Goal: Task Accomplishment & Management: Manage account settings

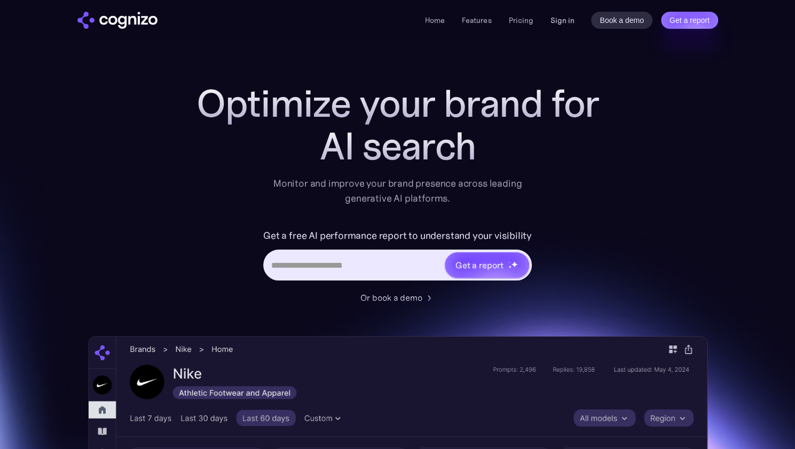
click at [567, 26] on link "Sign in" at bounding box center [562, 20] width 24 height 13
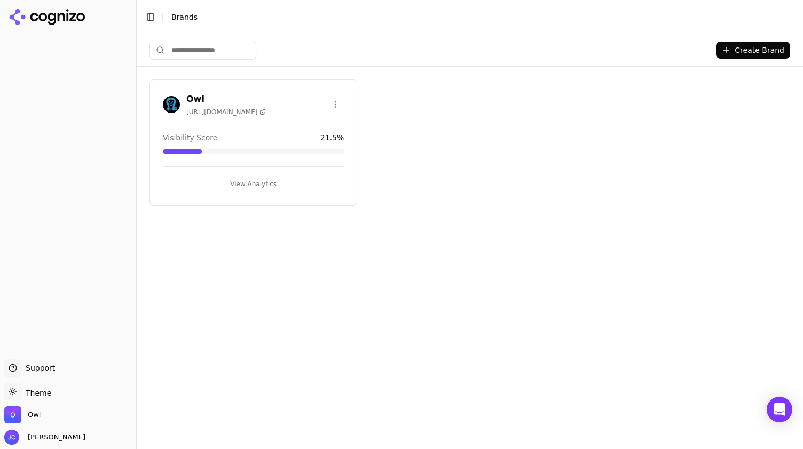
click at [258, 181] on button "View Analytics" at bounding box center [253, 184] width 181 height 17
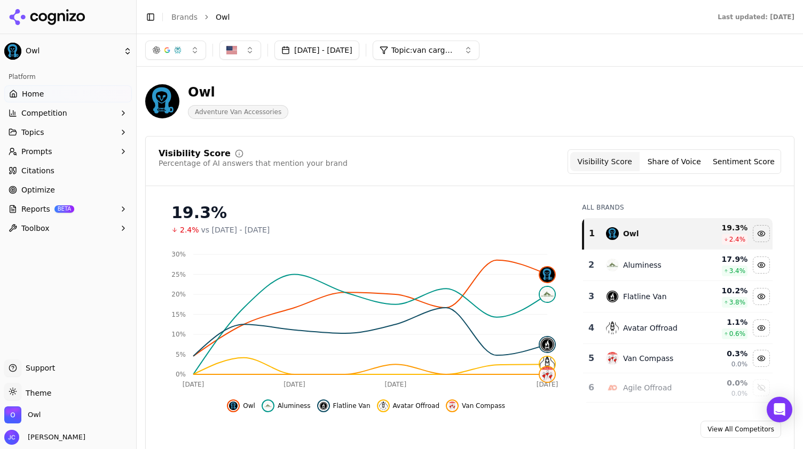
click at [298, 49] on button "Oct 06, 2025 - Oct 13, 2025" at bounding box center [316, 50] width 85 height 19
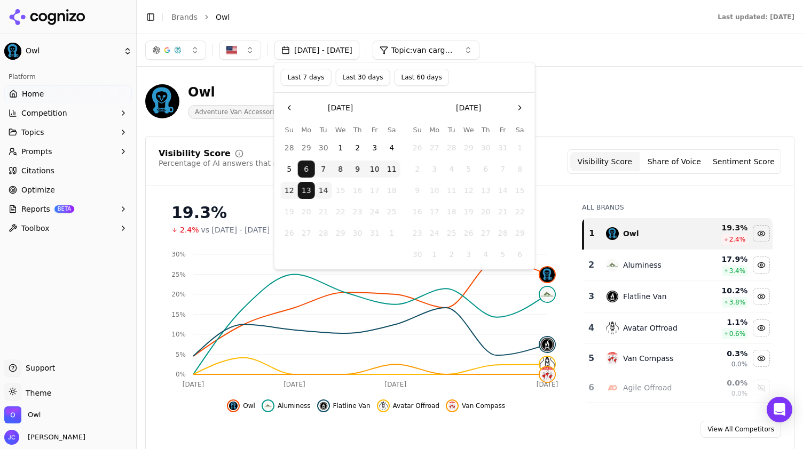
click at [313, 78] on button "Last 7 days" at bounding box center [306, 77] width 51 height 17
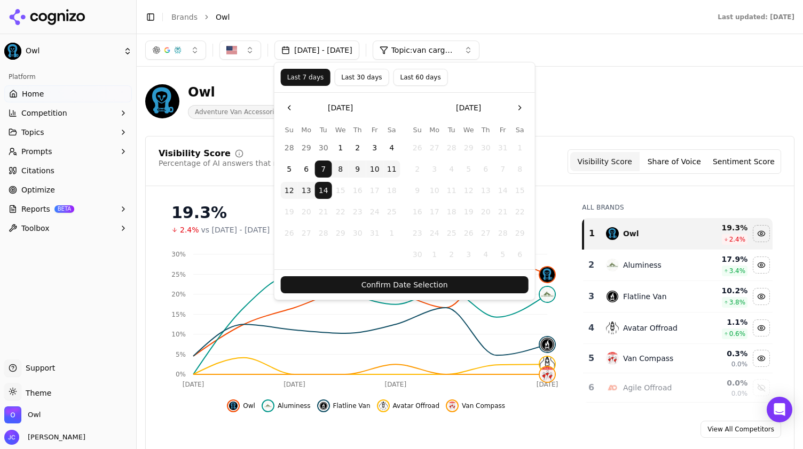
click at [414, 285] on button "Confirm Date Selection" at bounding box center [405, 284] width 248 height 17
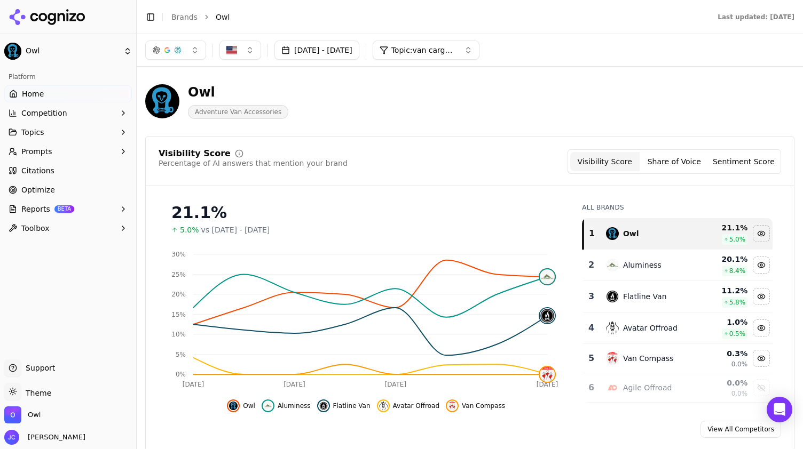
click at [49, 99] on link "Home" at bounding box center [68, 93] width 128 height 17
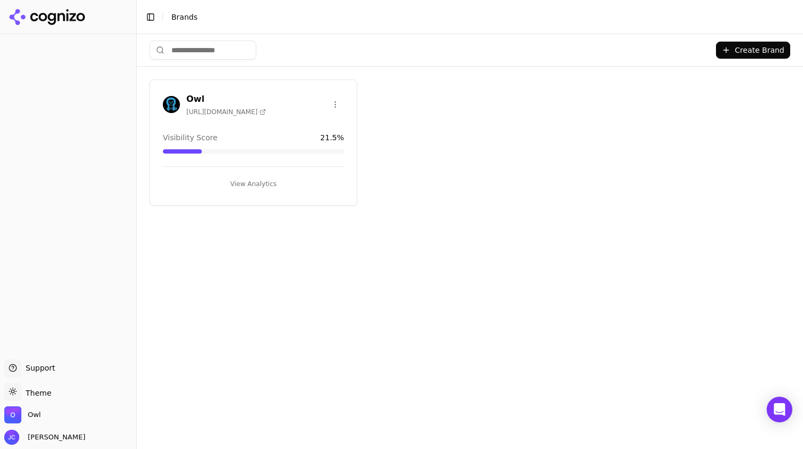
click at [268, 178] on button "View Analytics" at bounding box center [253, 184] width 181 height 17
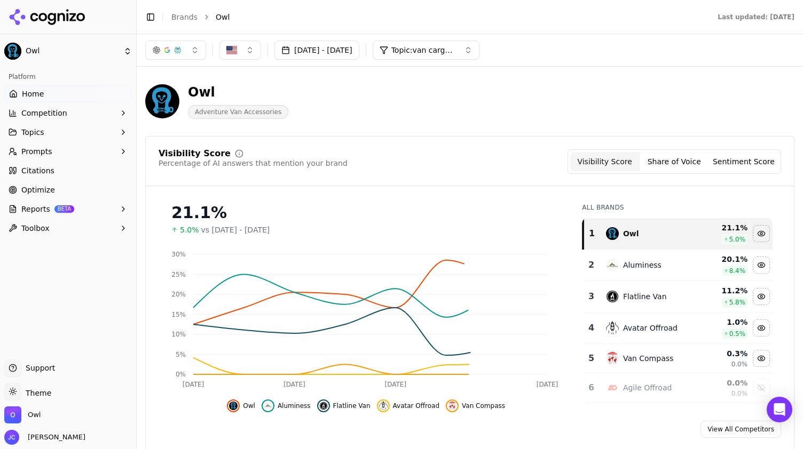
click at [455, 54] on span "Topic: van cargo boxes" at bounding box center [423, 50] width 64 height 11
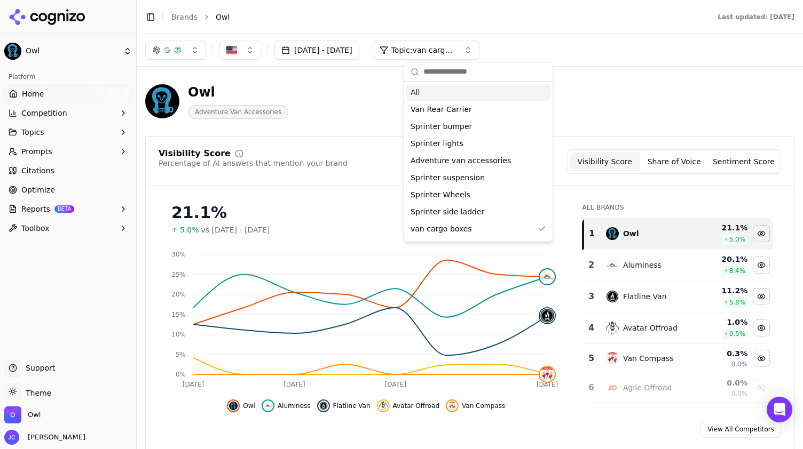
click at [424, 92] on div "All" at bounding box center [478, 92] width 144 height 17
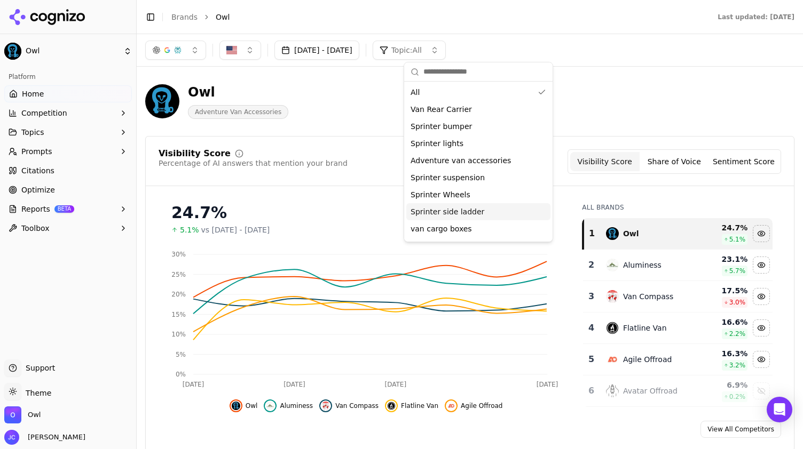
click at [658, 56] on div "Oct 07, 2025 - Oct 14, 2025 Topic: All" at bounding box center [469, 50] width 649 height 19
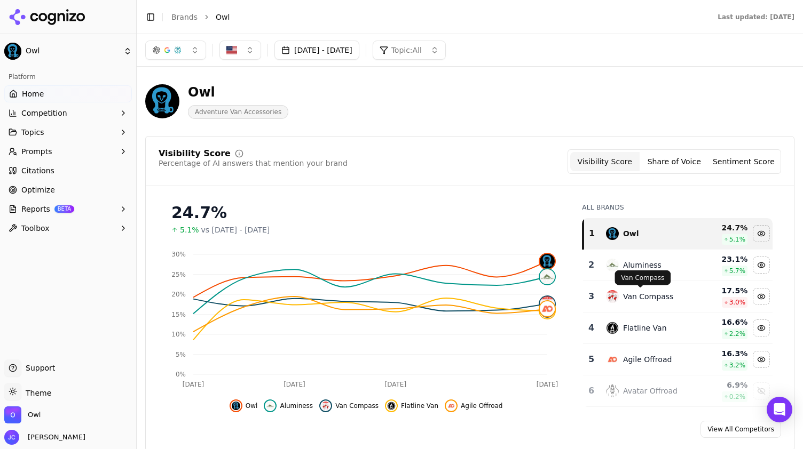
click at [327, 56] on button "Oct 07, 2025 - Oct 14, 2025" at bounding box center [316, 50] width 85 height 19
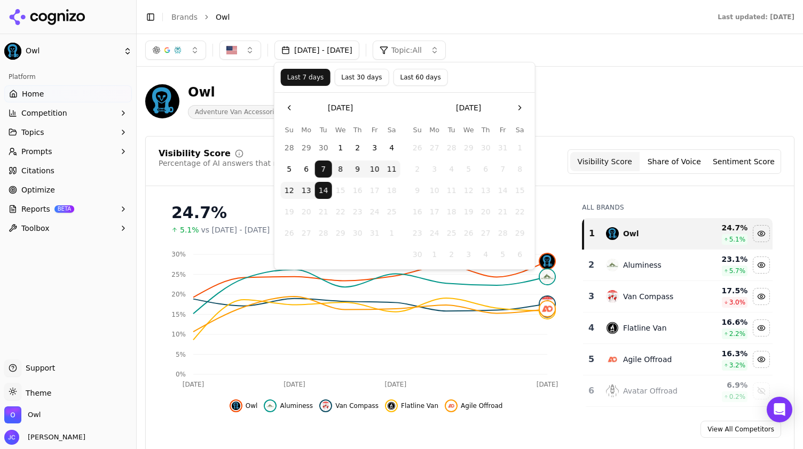
click at [336, 147] on button "1" at bounding box center [340, 147] width 17 height 17
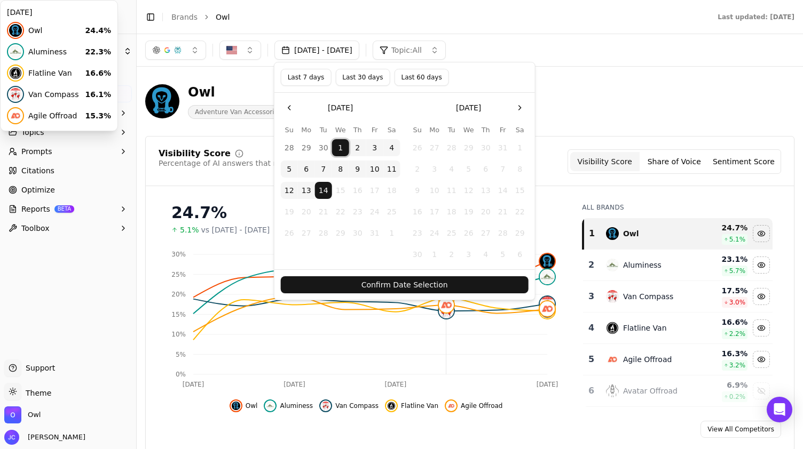
click at [434, 277] on button "Confirm Date Selection" at bounding box center [405, 284] width 248 height 17
